Goal: Transaction & Acquisition: Purchase product/service

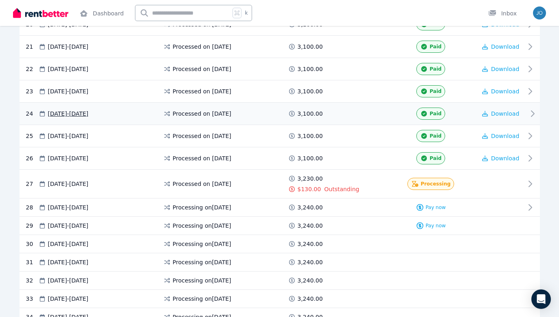
scroll to position [633, 0]
click at [464, 183] on div "Processing" at bounding box center [430, 183] width 91 height 19
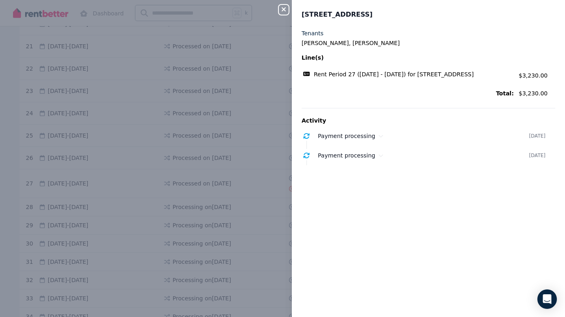
click at [284, 9] on icon "button" at bounding box center [284, 9] width 10 height 7
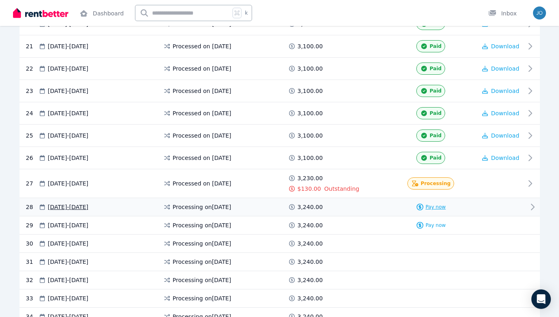
click at [435, 206] on span "Pay now" at bounding box center [435, 207] width 20 height 7
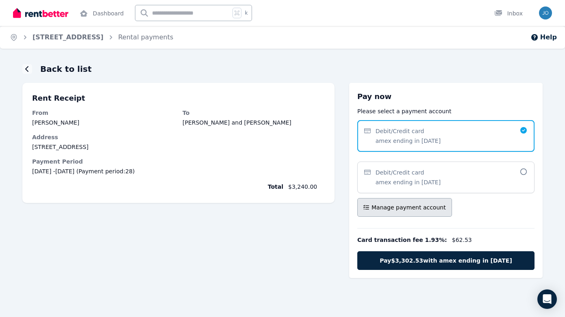
click at [410, 206] on span "Manage payment account" at bounding box center [408, 208] width 74 height 8
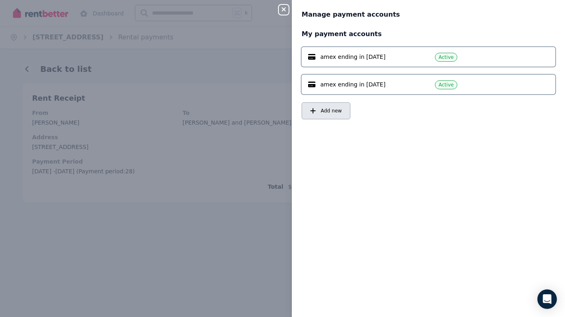
click at [329, 107] on button "Add new" at bounding box center [325, 110] width 49 height 17
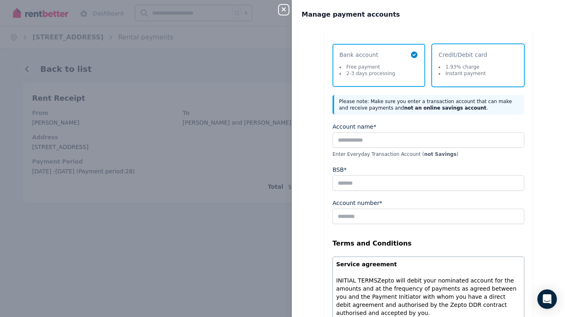
click at [470, 65] on li "1.93% charge" at bounding box center [461, 67] width 47 height 7
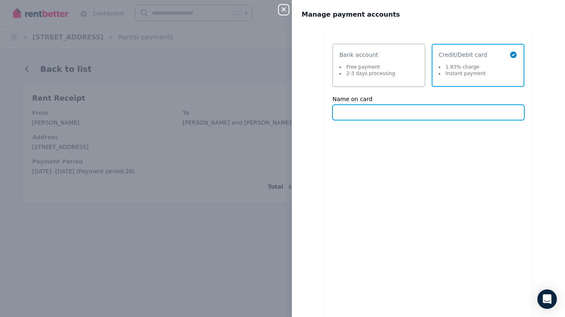
click at [358, 114] on input "Name on card" at bounding box center [428, 112] width 192 height 15
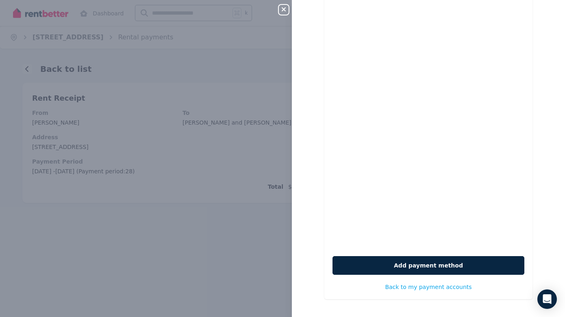
scroll to position [147, 0]
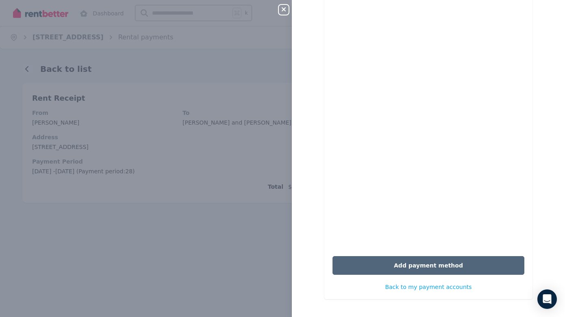
type input "**********"
click at [423, 264] on button "Add payment method" at bounding box center [428, 265] width 192 height 19
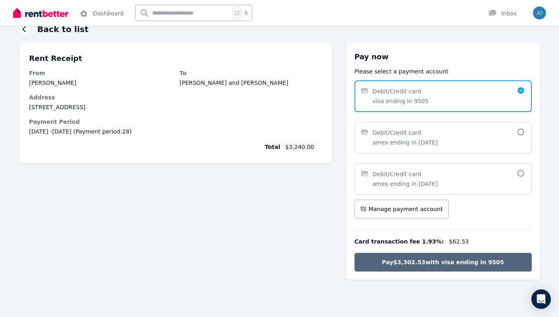
scroll to position [40, 0]
click at [435, 261] on span "Pay $3,302.53 with visa ending in 9505" at bounding box center [443, 262] width 122 height 8
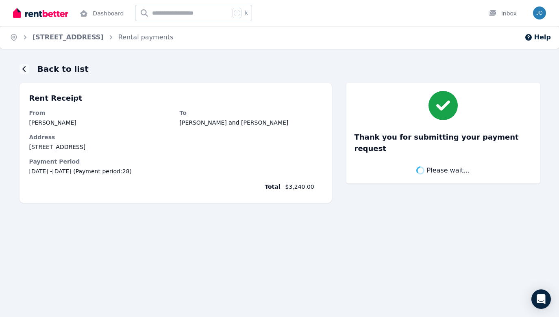
scroll to position [0, 0]
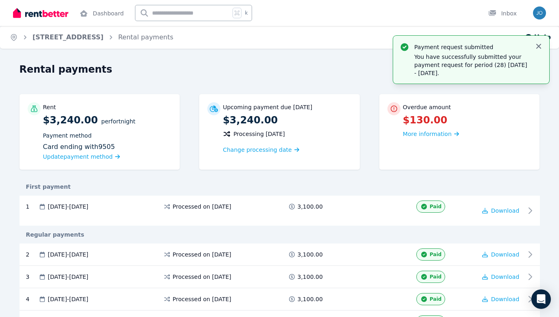
click at [538, 43] on icon "button" at bounding box center [538, 46] width 8 height 8
